Goal: Task Accomplishment & Management: Manage account settings

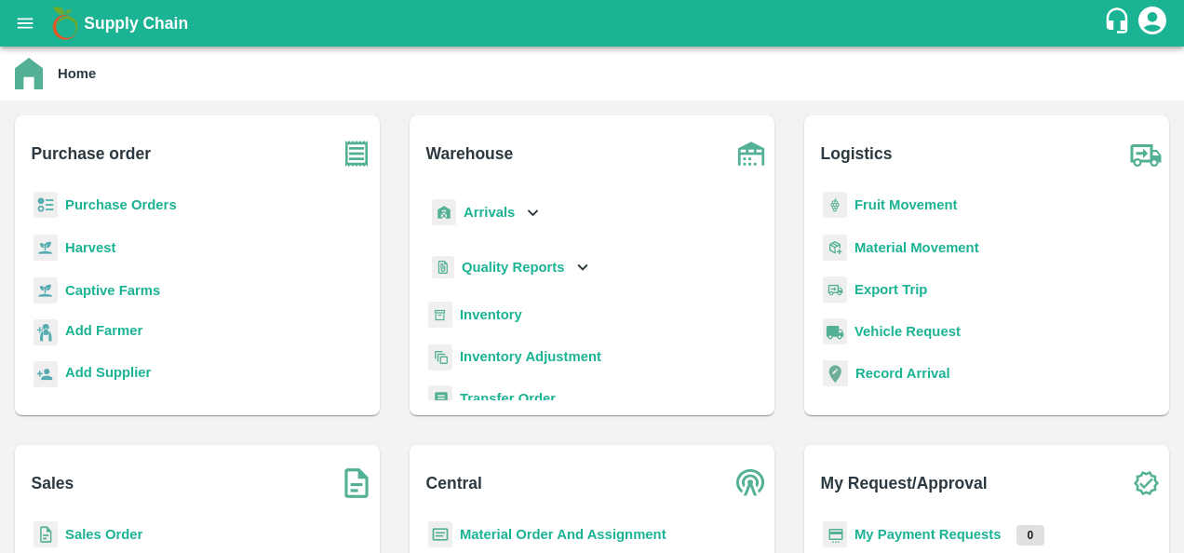
click at [732, 462] on img at bounding box center [751, 483] width 47 height 47
click at [110, 203] on b "Purchase Orders" at bounding box center [121, 204] width 112 height 15
